Goal: Navigation & Orientation: Find specific page/section

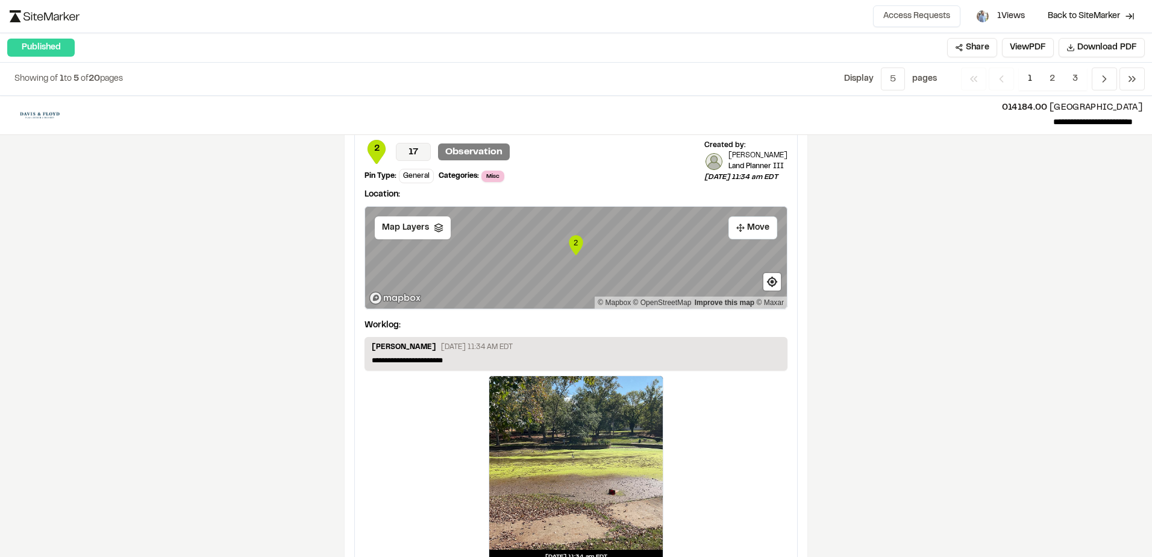
scroll to position [2128, 0]
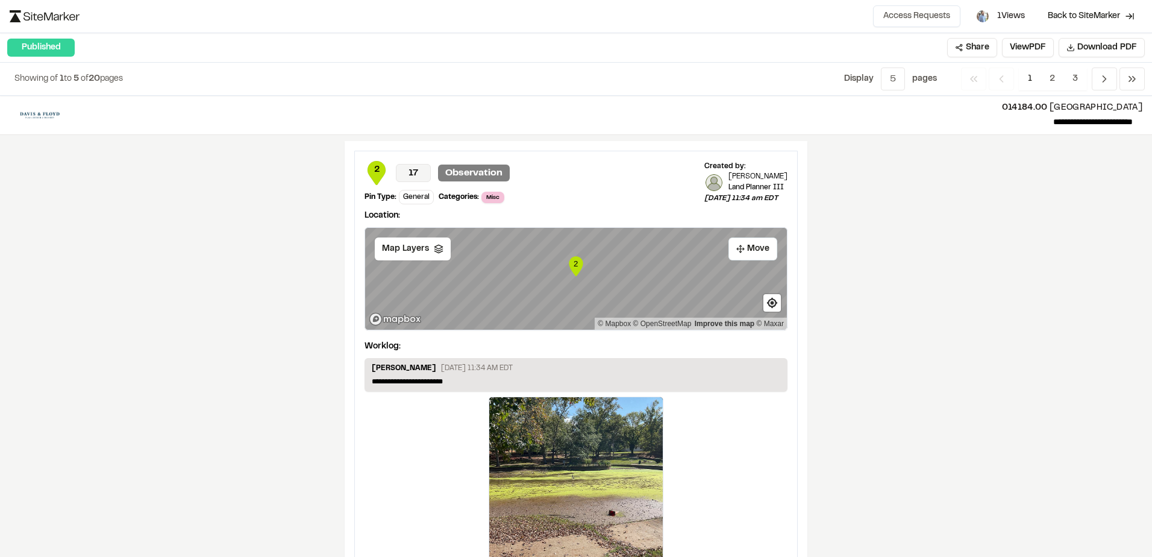
click at [1034, 75] on span "1" at bounding box center [1030, 78] width 22 height 23
click at [1047, 75] on span "2" at bounding box center [1051, 78] width 23 height 23
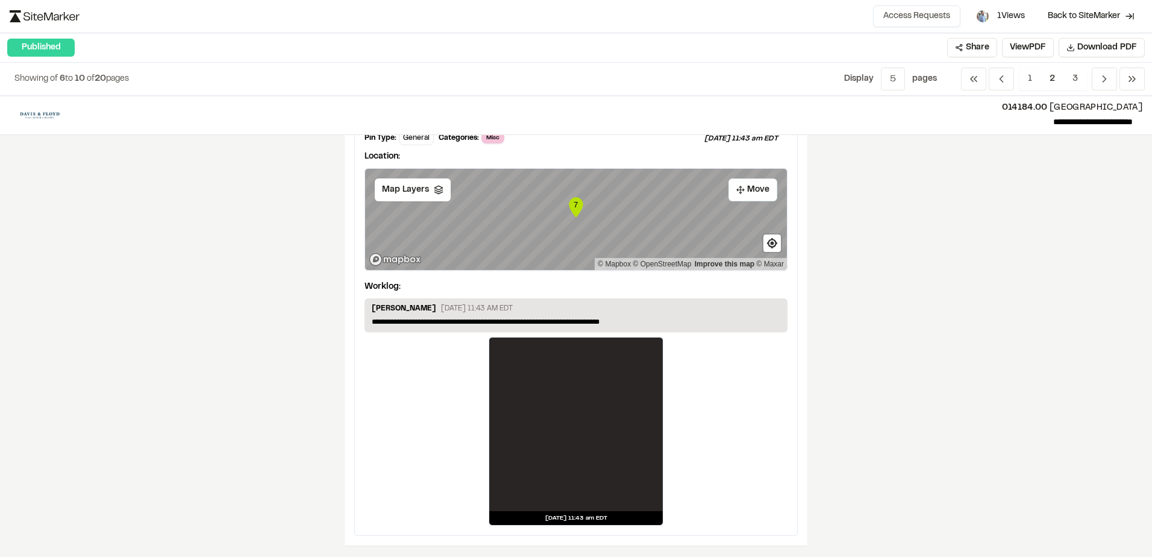
scroll to position [1956, 0]
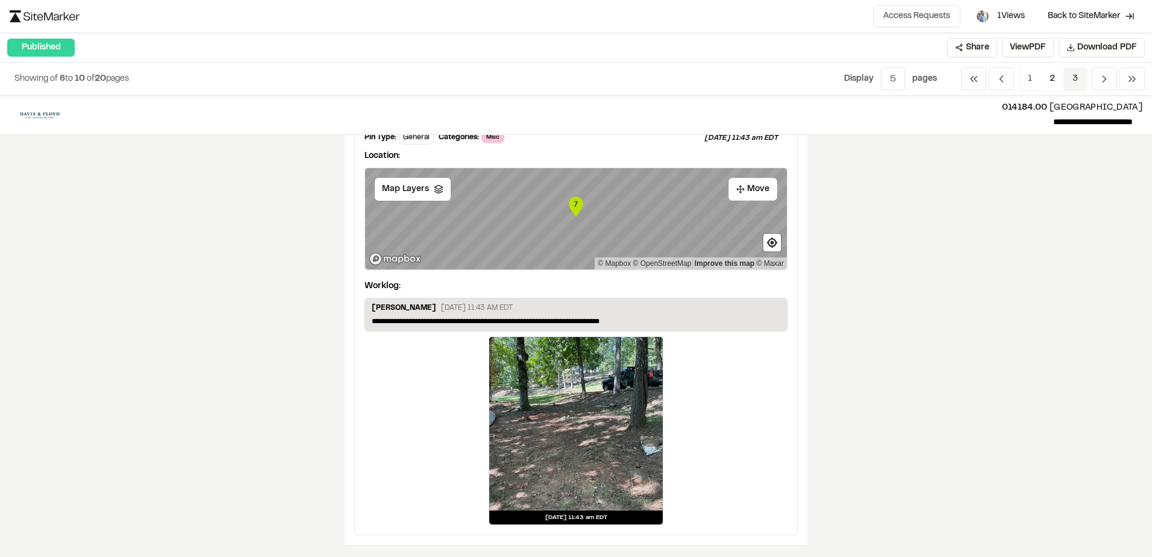
click at [1072, 78] on span "3" at bounding box center [1074, 78] width 23 height 23
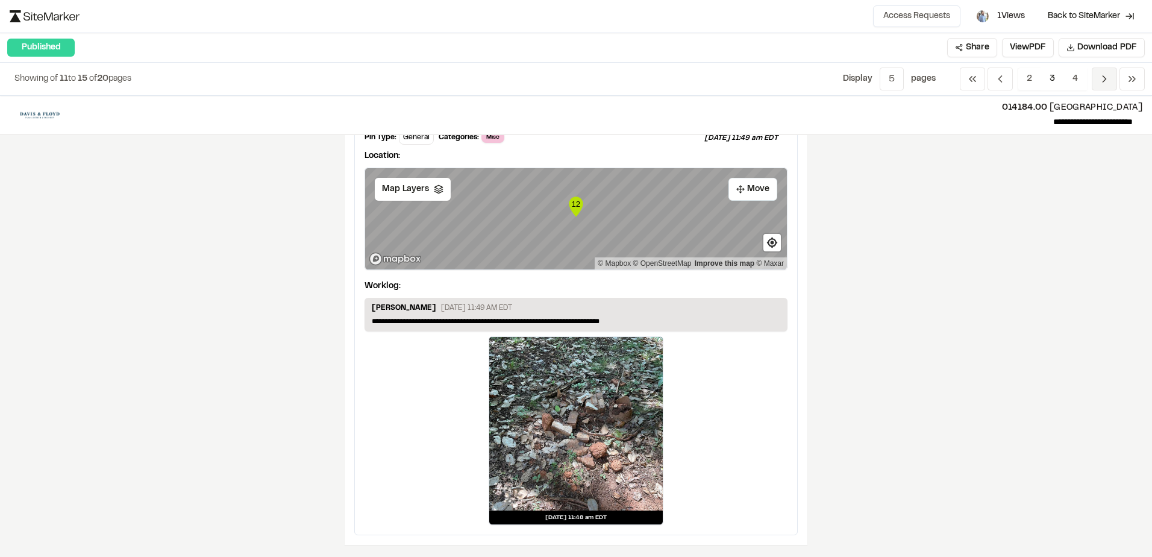
click at [1095, 77] on span "Previous" at bounding box center [1104, 78] width 25 height 23
